Goal: Task Accomplishment & Management: Manage account settings

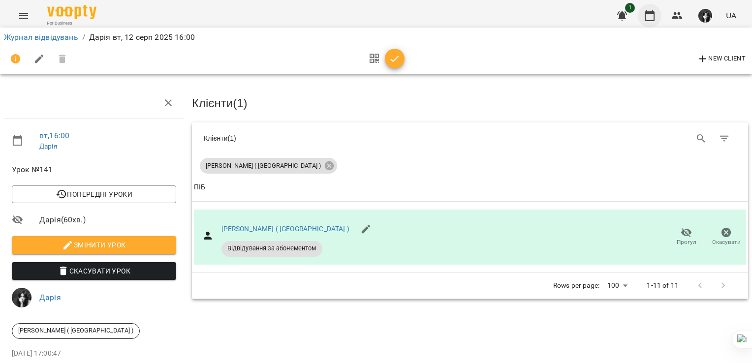
click at [645, 21] on icon "button" at bounding box center [649, 16] width 12 height 12
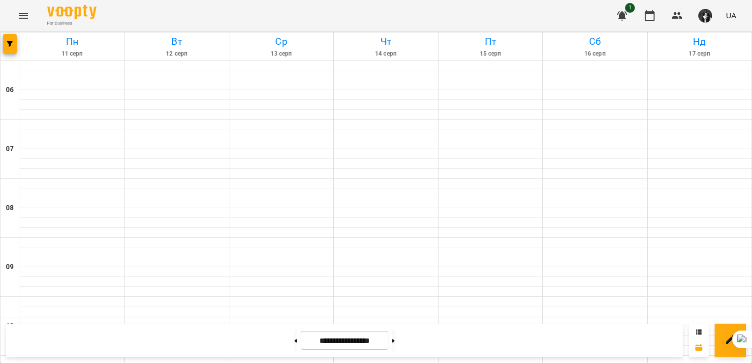
scroll to position [393, 0]
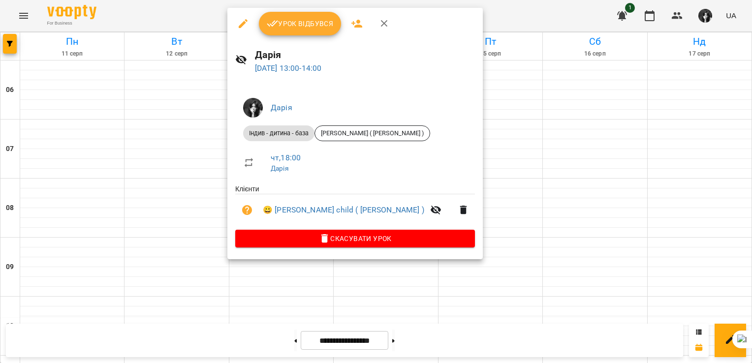
click at [305, 21] on span "Урок відбувся" at bounding box center [300, 24] width 67 height 12
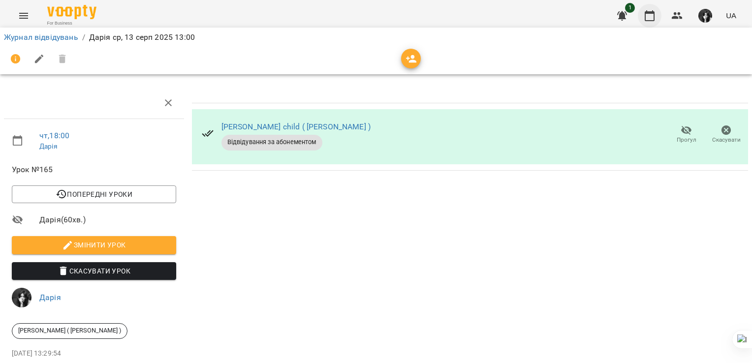
click at [656, 12] on button "button" at bounding box center [649, 16] width 24 height 24
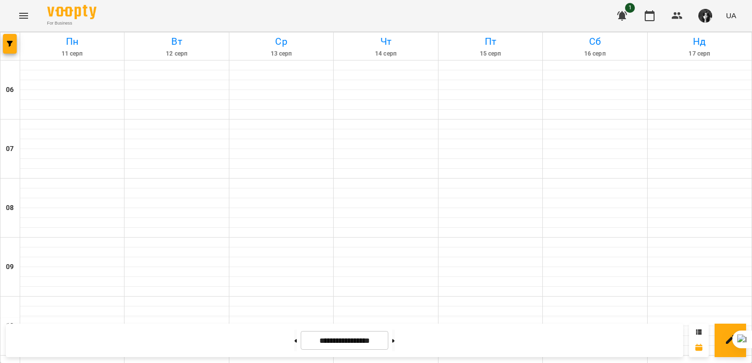
scroll to position [557, 0]
